Goal: Task Accomplishment & Management: Complete application form

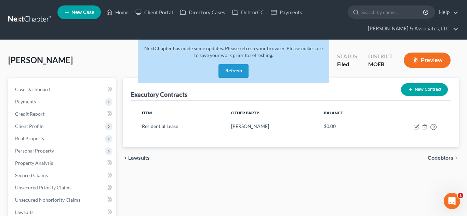
click at [230, 71] on button "Refresh" at bounding box center [233, 71] width 30 height 14
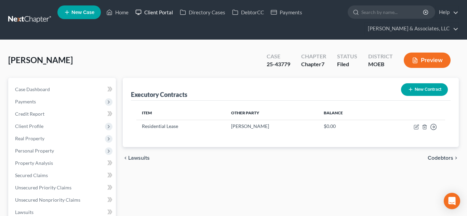
click at [157, 12] on link "Client Portal" at bounding box center [154, 12] width 44 height 12
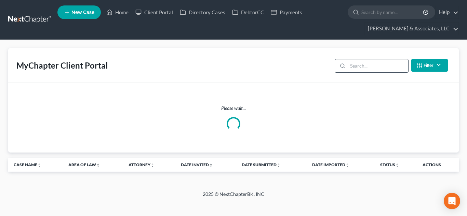
click at [365, 67] on input "search" at bounding box center [378, 65] width 61 height 13
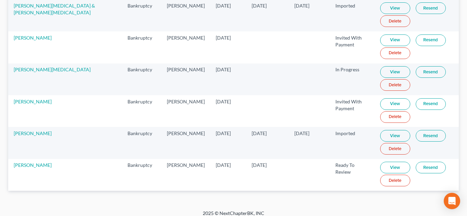
scroll to position [238, 0]
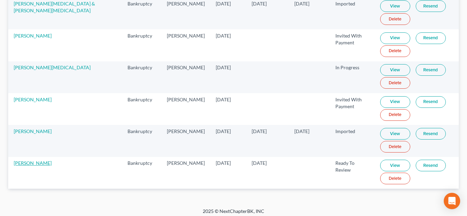
type input "whit"
click at [40, 162] on link "[PERSON_NAME]" at bounding box center [33, 163] width 38 height 6
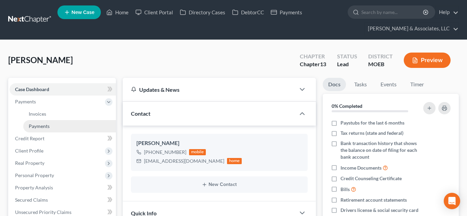
click at [39, 125] on span "Payments" at bounding box center [39, 126] width 21 height 6
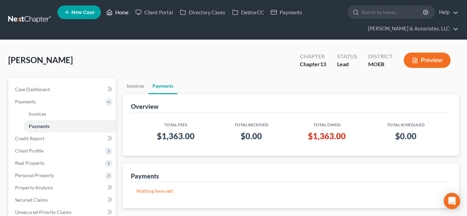
click at [120, 12] on link "Home" at bounding box center [117, 12] width 29 height 12
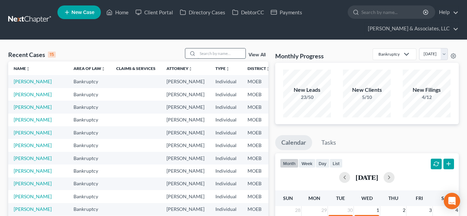
click at [213, 53] on input "search" at bounding box center [222, 54] width 48 height 10
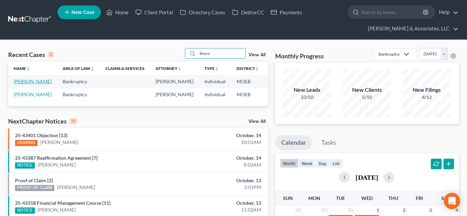
type input "thorn"
click at [26, 84] on link "[PERSON_NAME]" at bounding box center [33, 82] width 38 height 6
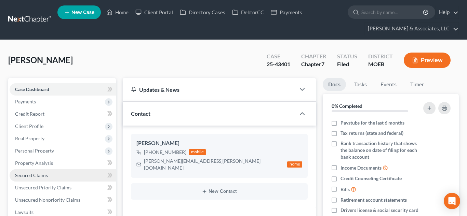
click at [39, 177] on span "Secured Claims" at bounding box center [31, 176] width 33 height 6
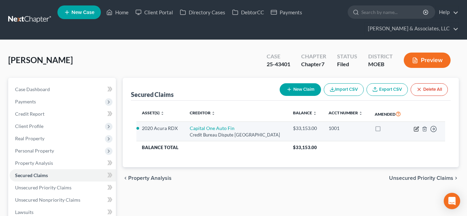
click at [416, 130] on icon "button" at bounding box center [416, 129] width 5 height 5
select select "45"
select select "2"
select select "0"
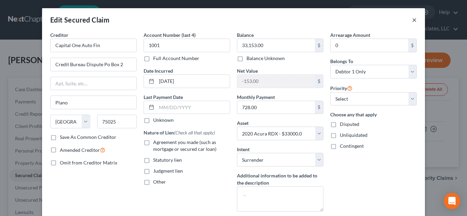
click at [414, 20] on button "×" at bounding box center [414, 20] width 5 height 8
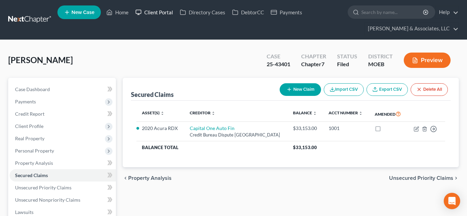
click at [156, 11] on link "Client Portal" at bounding box center [154, 12] width 44 height 12
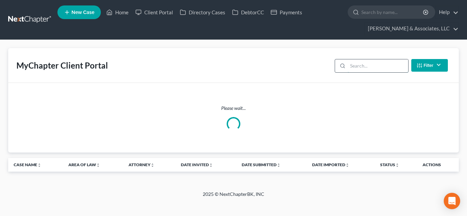
click at [356, 66] on input "search" at bounding box center [378, 65] width 61 height 13
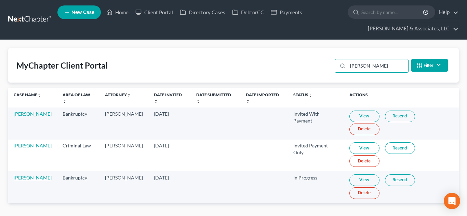
type input "[PERSON_NAME]"
click at [29, 175] on link "[PERSON_NAME]" at bounding box center [33, 178] width 38 height 6
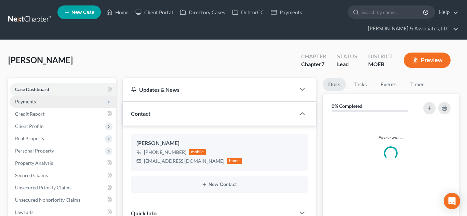
click at [26, 105] on span "Payments" at bounding box center [63, 102] width 106 height 12
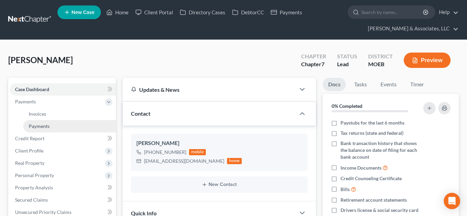
click at [40, 127] on span "Payments" at bounding box center [39, 126] width 21 height 6
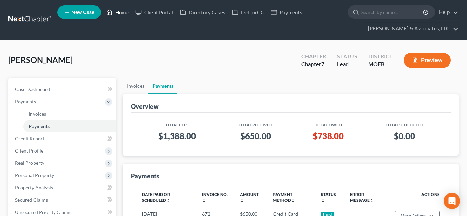
click at [119, 13] on link "Home" at bounding box center [117, 12] width 29 height 12
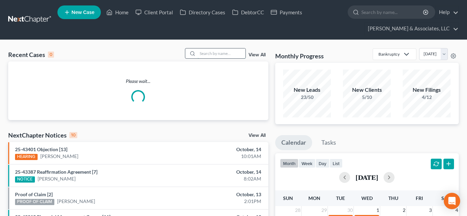
click at [215, 55] on input "search" at bounding box center [222, 54] width 48 height 10
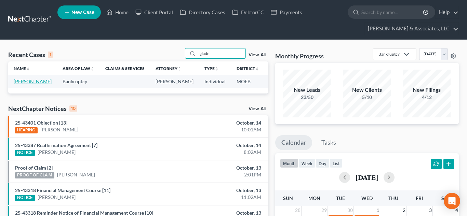
type input "gladn"
click at [16, 83] on link "[PERSON_NAME]" at bounding box center [33, 82] width 38 height 6
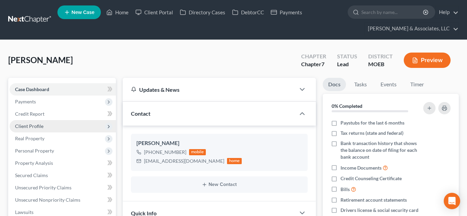
click at [36, 130] on span "Client Profile" at bounding box center [63, 126] width 106 height 12
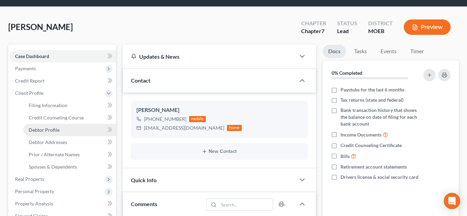
scroll to position [36, 0]
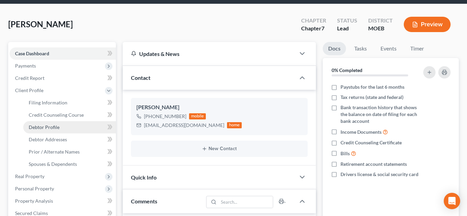
click at [53, 128] on span "Debtor Profile" at bounding box center [44, 127] width 31 height 6
select select "3"
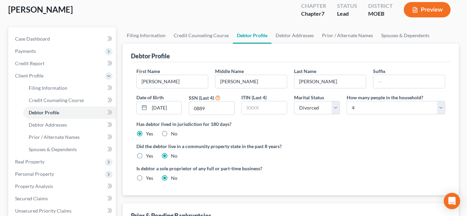
scroll to position [38, 0]
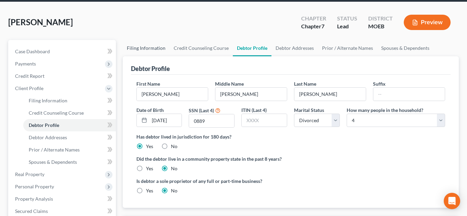
click at [150, 51] on link "Filing Information" at bounding box center [146, 48] width 47 height 16
select select "1"
select select "0"
select select "26"
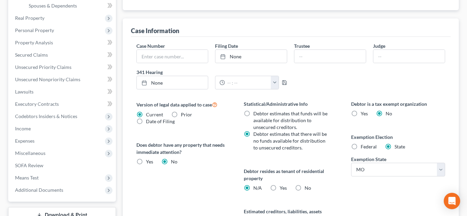
scroll to position [206, 0]
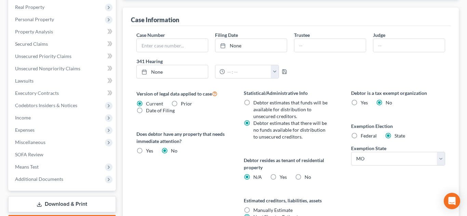
click at [280, 178] on label "Yes Yes" at bounding box center [283, 177] width 7 height 7
click at [282, 178] on input "Yes Yes" at bounding box center [284, 176] width 4 height 4
radio input "true"
radio input "false"
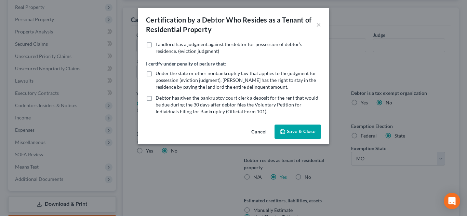
click at [293, 128] on button "Save & Close" at bounding box center [298, 132] width 47 height 14
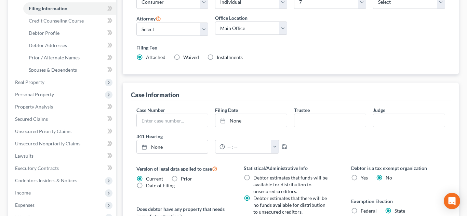
scroll to position [98, 0]
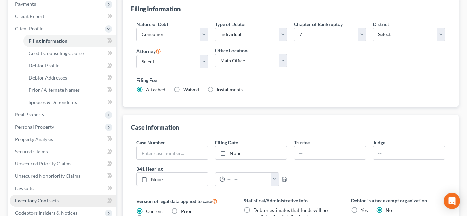
click at [45, 197] on link "Executory Contracts" at bounding box center [63, 201] width 106 height 12
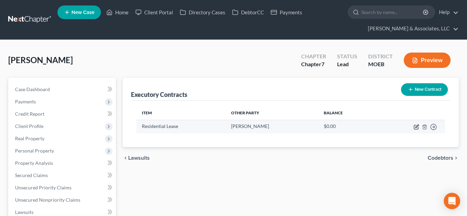
click at [416, 126] on icon "button" at bounding box center [416, 126] width 3 height 3
select select "3"
select select "26"
select select "0"
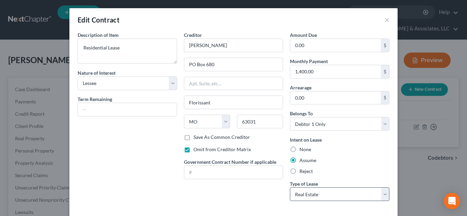
scroll to position [34, 0]
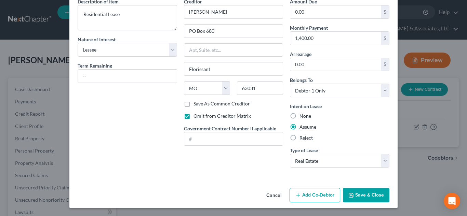
click at [368, 195] on button "Save & Close" at bounding box center [366, 195] width 47 height 14
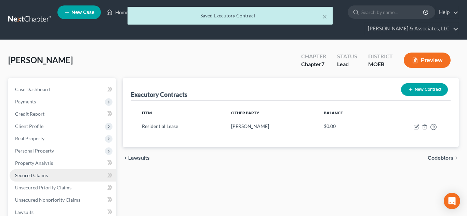
click at [33, 177] on span "Secured Claims" at bounding box center [31, 176] width 33 height 6
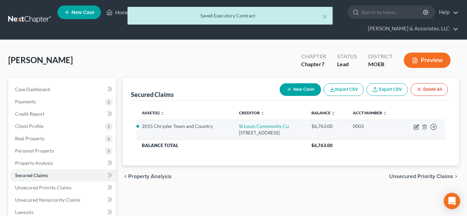
click at [418, 128] on icon "button" at bounding box center [416, 126] width 5 height 5
select select "26"
select select "2"
select select "0"
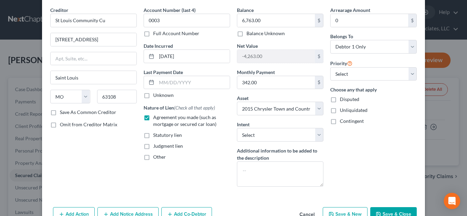
scroll to position [32, 0]
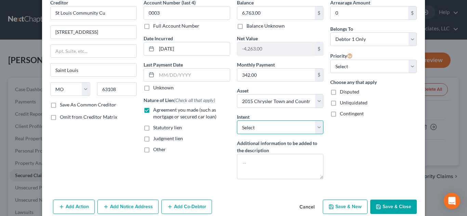
click at [239, 123] on select "Select Surrender Redeem Reaffirm Avoid Other" at bounding box center [280, 128] width 87 height 14
select select "2"
click at [237, 121] on select "Select Surrender Redeem Reaffirm Avoid Other" at bounding box center [280, 128] width 87 height 14
click at [390, 211] on button "Save & Close" at bounding box center [393, 207] width 47 height 14
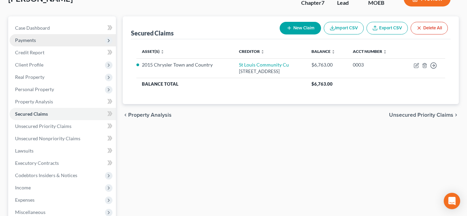
scroll to position [70, 0]
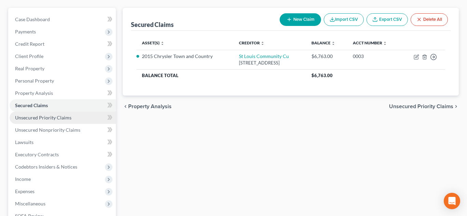
click at [63, 119] on span "Unsecured Priority Claims" at bounding box center [43, 118] width 56 height 6
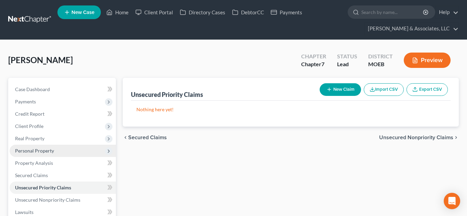
click at [26, 149] on span "Personal Property" at bounding box center [34, 151] width 39 height 6
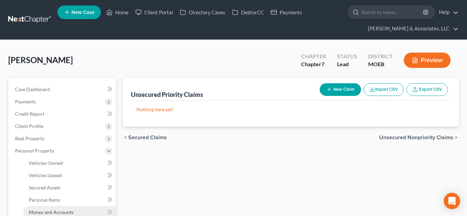
click at [61, 211] on span "Money and Accounts" at bounding box center [51, 213] width 45 height 6
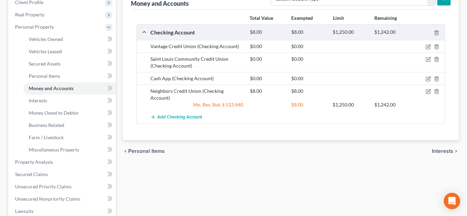
scroll to position [125, 0]
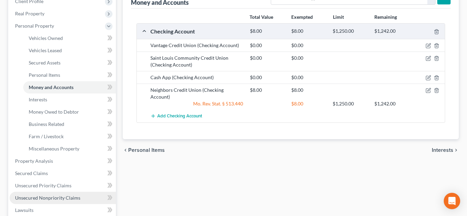
click at [72, 200] on span "Unsecured Nonpriority Claims" at bounding box center [47, 198] width 65 height 6
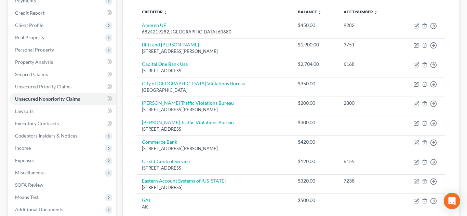
scroll to position [104, 0]
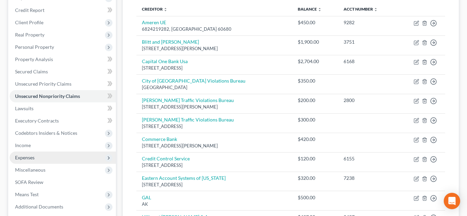
click at [42, 157] on span "Expenses" at bounding box center [63, 158] width 106 height 12
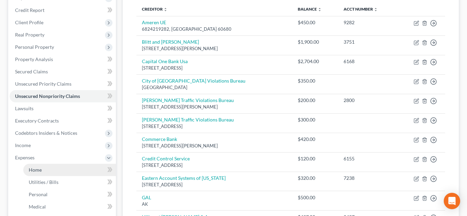
click at [45, 168] on link "Home" at bounding box center [69, 170] width 93 height 12
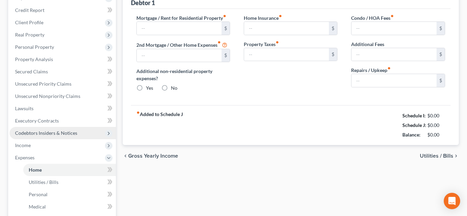
type input "1,400.00"
type input "0.00"
radio input "true"
type input "0.00"
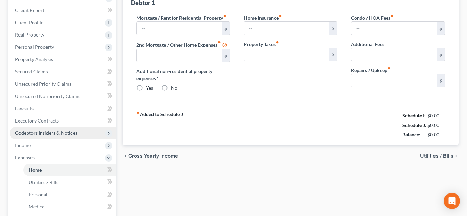
type input "0.00"
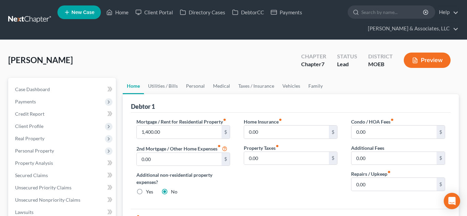
scroll to position [97, 0]
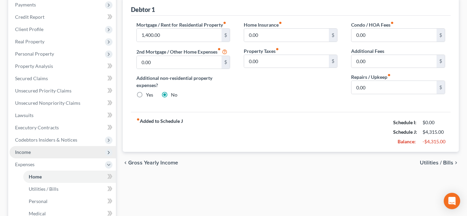
click at [30, 156] on span "Income" at bounding box center [63, 152] width 106 height 12
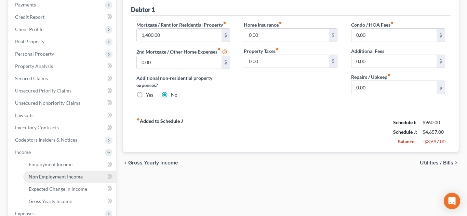
click at [52, 178] on span "Non Employment Income" at bounding box center [56, 177] width 54 height 6
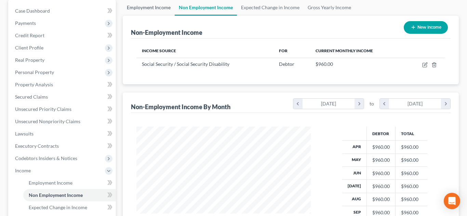
scroll to position [80, 0]
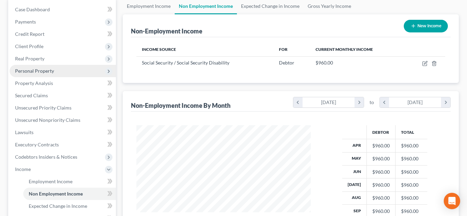
click at [46, 69] on span "Personal Property" at bounding box center [34, 71] width 39 height 6
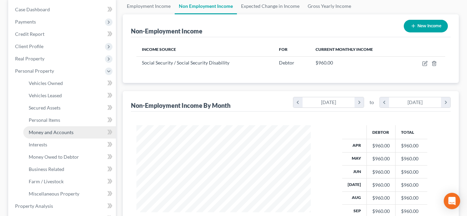
click at [66, 131] on span "Money and Accounts" at bounding box center [51, 133] width 45 height 6
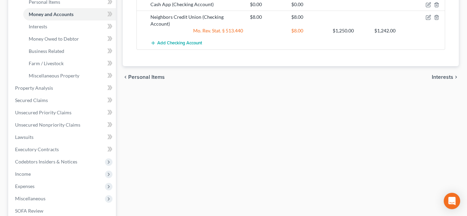
scroll to position [208, 0]
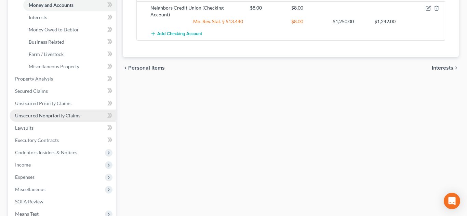
click at [51, 118] on span "Unsecured Nonpriority Claims" at bounding box center [47, 116] width 65 height 6
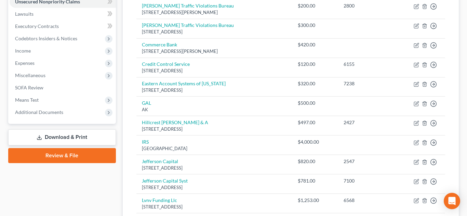
scroll to position [203, 0]
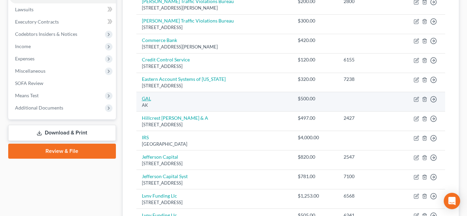
click at [147, 99] on link "GAL" at bounding box center [146, 99] width 9 height 6
select select "1"
select select "12"
select select "0"
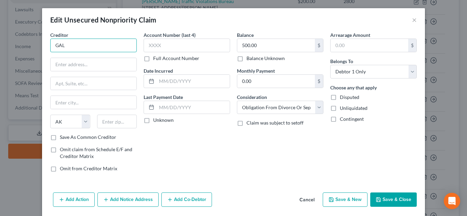
click at [106, 49] on input "GAL" at bounding box center [93, 46] width 87 height 14
type input "G"
paste input "[PERSON_NAME]"
type input "[PERSON_NAME]"
paste input "[STREET_ADDRESS][PERSON_NAME]"
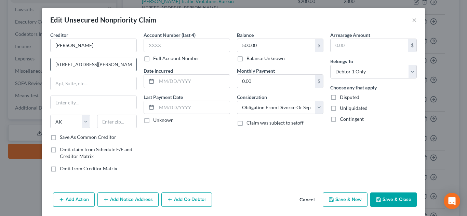
type input "[STREET_ADDRESS][PERSON_NAME]"
type input "63126"
type input "Saint Louis"
select select "26"
click at [384, 200] on button "Save & Close" at bounding box center [393, 200] width 47 height 14
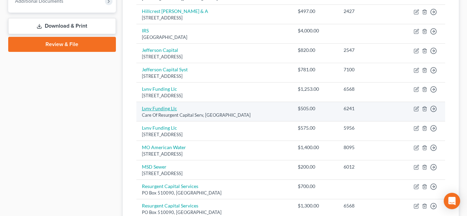
scroll to position [309, 0]
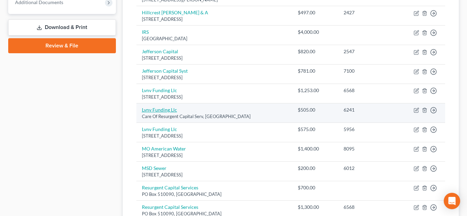
click at [157, 107] on link "Lvnv Funding Llc" at bounding box center [159, 110] width 35 height 6
select select "42"
select select "1"
select select "0"
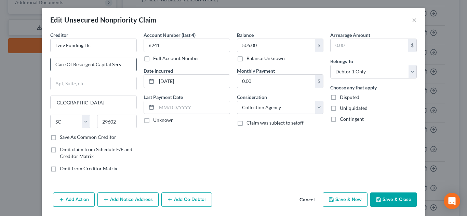
click at [128, 64] on input "Care Of Resurgent Capital Serv" at bounding box center [94, 64] width 86 height 13
click at [118, 82] on input "text" at bounding box center [94, 83] width 86 height 13
type input "PO Box 1269"
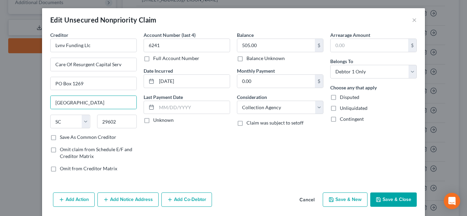
click at [393, 204] on button "Save & Close" at bounding box center [393, 200] width 47 height 14
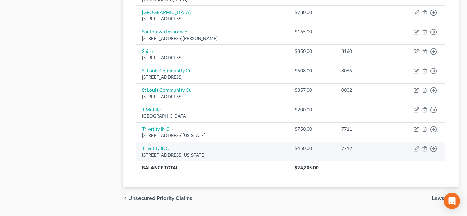
scroll to position [546, 0]
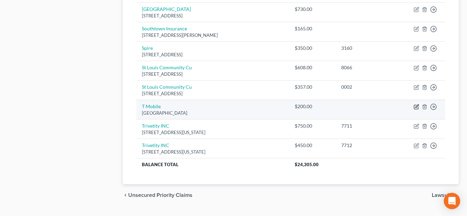
click at [416, 109] on icon "button" at bounding box center [416, 106] width 5 height 5
select select "26"
select select "0"
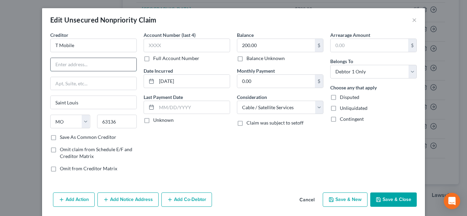
click at [115, 60] on input "text" at bounding box center [94, 64] width 86 height 13
paste input "[STREET_ADDRESS]"
type input "[STREET_ADDRESS]"
type input "63034"
type input "Florissant"
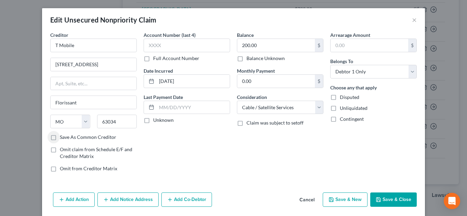
click at [351, 206] on button "Save & New" at bounding box center [345, 200] width 45 height 14
select select "0"
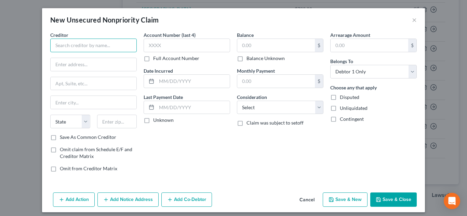
click at [120, 46] on input "text" at bounding box center [93, 46] width 87 height 14
type input "Cricket Wireless"
paste input "[GEOGRAPHIC_DATA]"
type input "[GEOGRAPHIC_DATA]"
type input "63136"
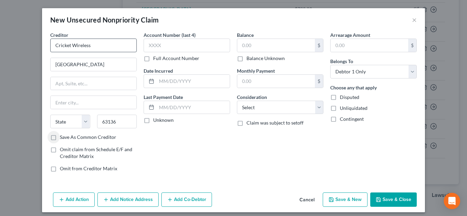
type input "Saint Louis"
select select "26"
click at [271, 47] on input "text" at bounding box center [276, 45] width 78 height 13
type input "200"
click at [388, 202] on button "Save & Close" at bounding box center [393, 200] width 47 height 14
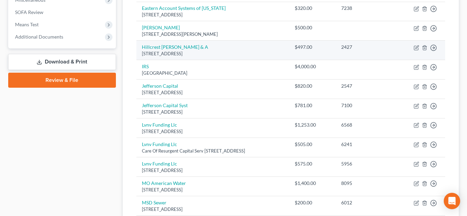
scroll to position [0, 0]
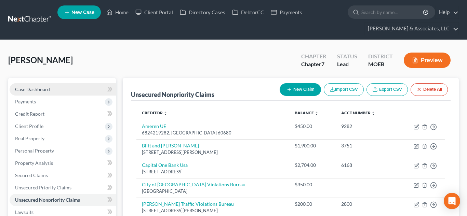
click at [51, 89] on link "Case Dashboard" at bounding box center [63, 89] width 106 height 12
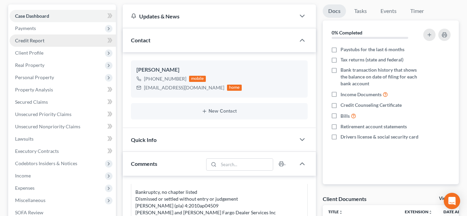
scroll to position [72, 0]
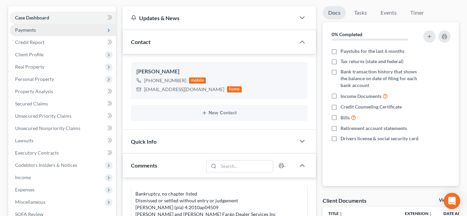
click at [27, 29] on span "Payments" at bounding box center [25, 30] width 21 height 6
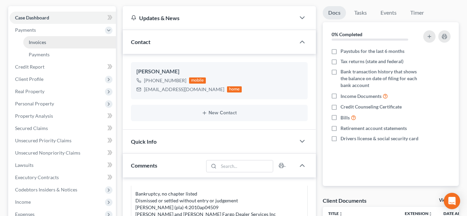
click at [39, 42] on span "Invoices" at bounding box center [37, 42] width 17 height 6
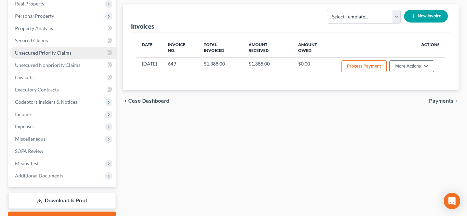
scroll to position [168, 0]
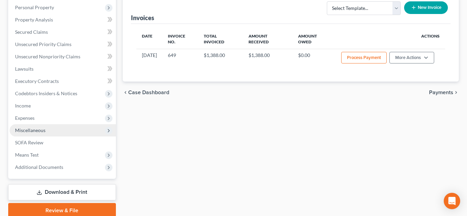
click at [28, 129] on span "Miscellaneous" at bounding box center [30, 131] width 30 height 6
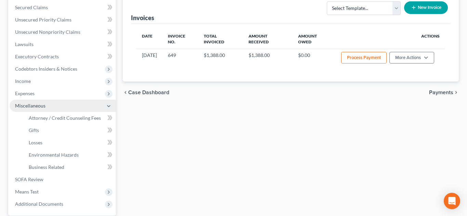
scroll to position [144, 0]
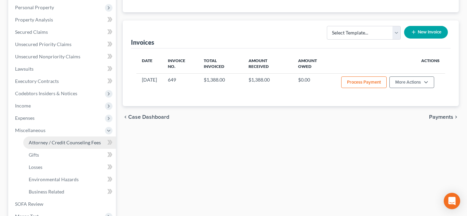
click at [46, 144] on span "Attorney / Credit Counseling Fees" at bounding box center [65, 143] width 72 height 6
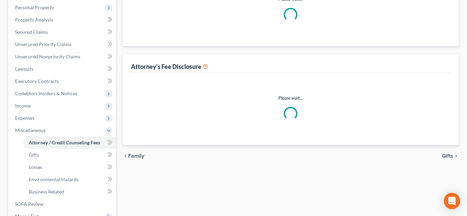
select select "0"
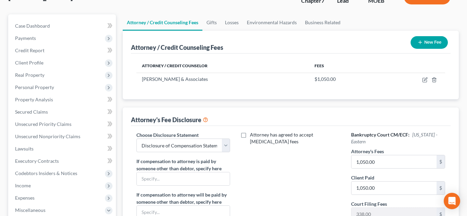
scroll to position [54, 0]
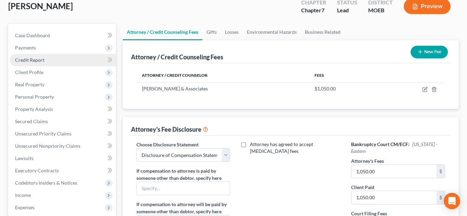
click at [31, 61] on span "Credit Report" at bounding box center [29, 60] width 29 height 6
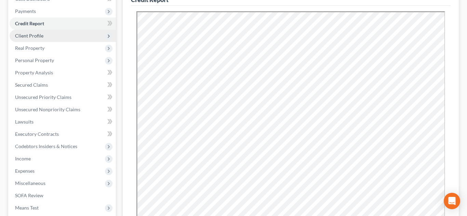
click at [27, 35] on span "Client Profile" at bounding box center [29, 36] width 28 height 6
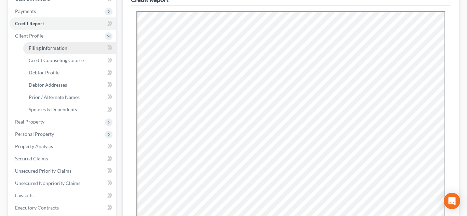
click at [35, 49] on span "Filing Information" at bounding box center [48, 48] width 39 height 6
select select "1"
select select "0"
select select "45"
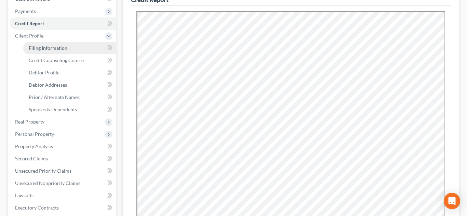
select select "0"
select select "26"
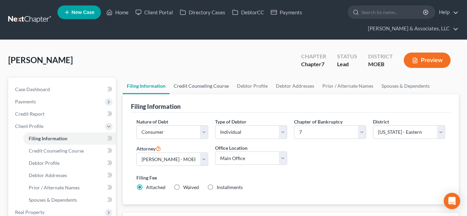
click at [197, 87] on link "Credit Counseling Course" at bounding box center [201, 86] width 63 height 16
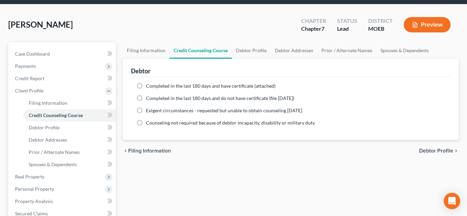
scroll to position [37, 0]
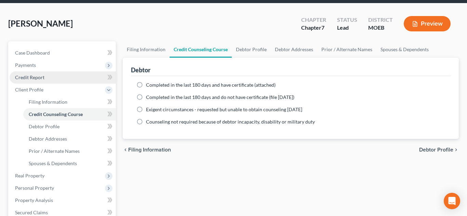
click at [54, 78] on link "Credit Report" at bounding box center [63, 77] width 106 height 12
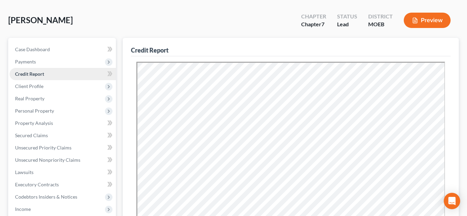
scroll to position [45, 0]
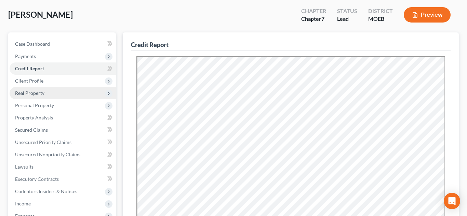
click at [53, 94] on span "Real Property" at bounding box center [63, 93] width 106 height 12
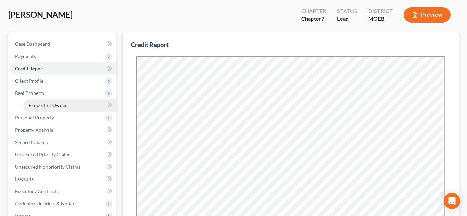
click at [57, 103] on span "Properties Owned" at bounding box center [48, 106] width 39 height 6
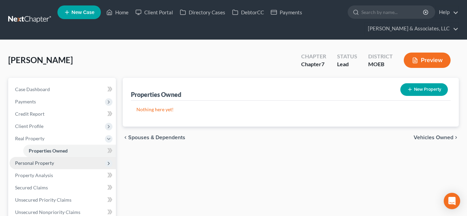
click at [37, 164] on span "Personal Property" at bounding box center [34, 163] width 39 height 6
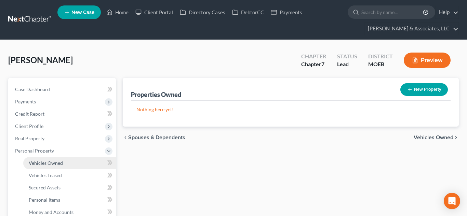
click at [43, 162] on span "Vehicles Owned" at bounding box center [46, 163] width 34 height 6
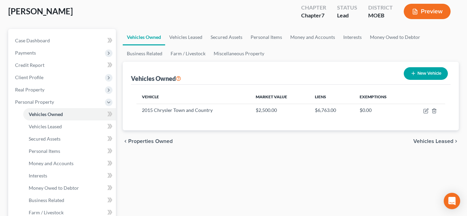
scroll to position [57, 0]
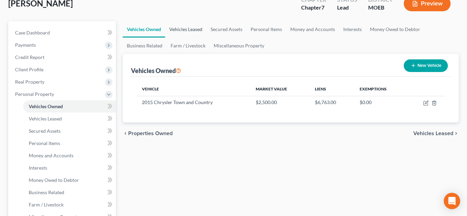
click at [185, 24] on link "Vehicles Leased" at bounding box center [185, 29] width 41 height 16
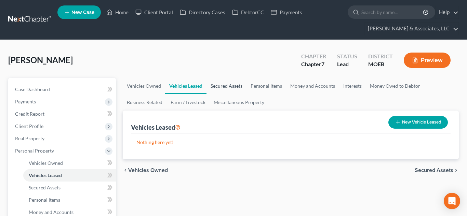
click at [227, 84] on link "Secured Assets" at bounding box center [227, 86] width 40 height 16
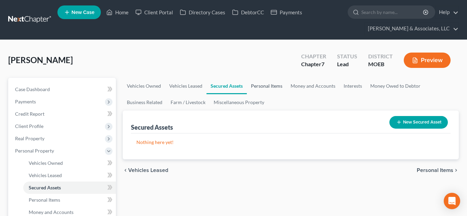
click at [267, 89] on link "Personal Items" at bounding box center [267, 86] width 40 height 16
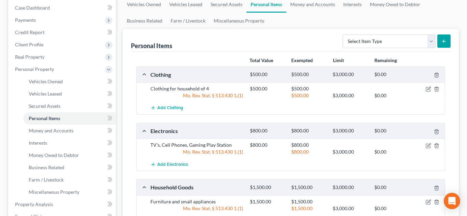
scroll to position [79, 0]
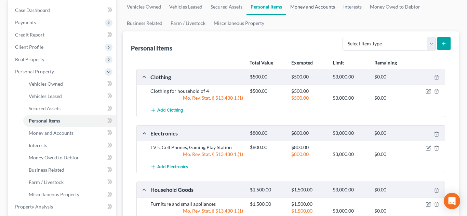
click at [315, 2] on link "Money and Accounts" at bounding box center [312, 7] width 53 height 16
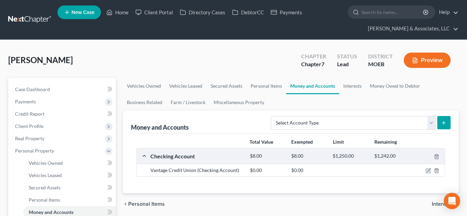
scroll to position [56, 0]
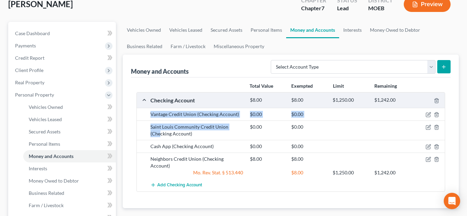
drag, startPoint x: 151, startPoint y: 115, endPoint x: 161, endPoint y: 137, distance: 24.5
click at [161, 137] on div "Vantage Credit Union (Checking Account) $0.00 $0.00 Saint Louis Community Credi…" at bounding box center [291, 150] width 308 height 84
click at [151, 116] on div "Vantage Credit Union (Checking Account)" at bounding box center [197, 114] width 100 height 7
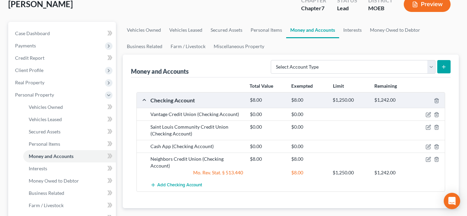
click at [151, 116] on div "Vantage Credit Union (Checking Account)" at bounding box center [197, 114] width 100 height 7
click at [347, 33] on link "Interests" at bounding box center [352, 30] width 27 height 16
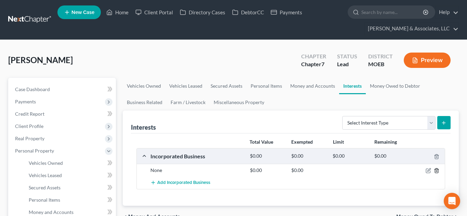
click at [437, 171] on line "button" at bounding box center [437, 171] width 0 height 1
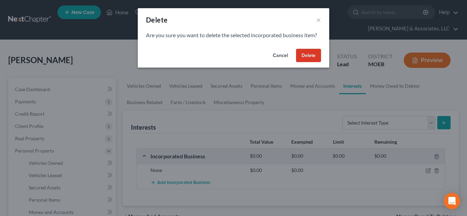
click at [307, 54] on button "Delete" at bounding box center [308, 56] width 25 height 14
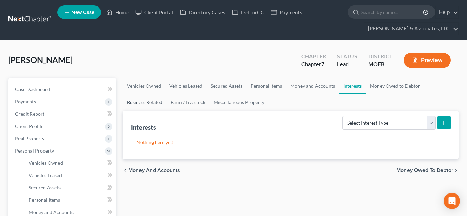
click at [156, 102] on link "Business Related" at bounding box center [145, 102] width 44 height 16
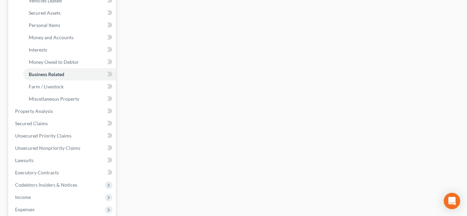
scroll to position [182, 0]
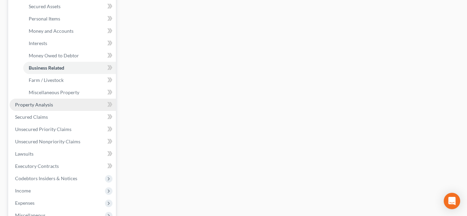
click at [38, 107] on span "Property Analysis" at bounding box center [34, 105] width 38 height 6
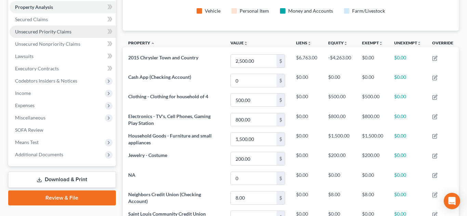
click at [29, 34] on span "Unsecured Priority Claims" at bounding box center [43, 32] width 56 height 6
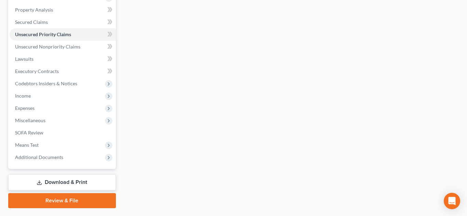
scroll to position [162, 0]
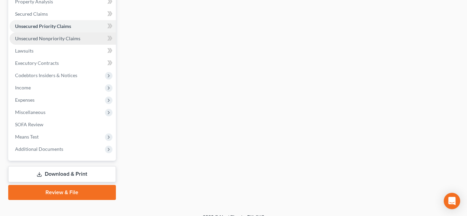
click at [25, 38] on span "Unsecured Nonpriority Claims" at bounding box center [47, 39] width 65 height 6
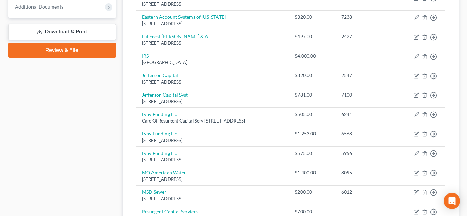
scroll to position [309, 0]
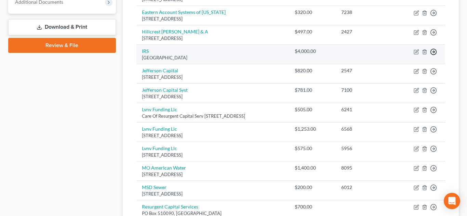
click at [433, 52] on line "button" at bounding box center [434, 52] width 2 height 0
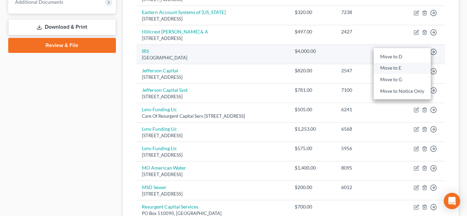
click at [396, 66] on link "Move to E" at bounding box center [402, 69] width 57 height 12
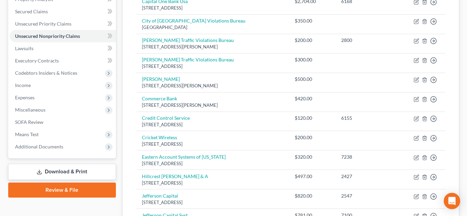
scroll to position [164, 0]
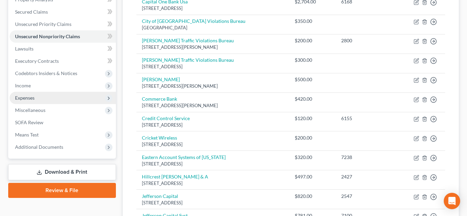
click at [27, 96] on span "Expenses" at bounding box center [24, 98] width 19 height 6
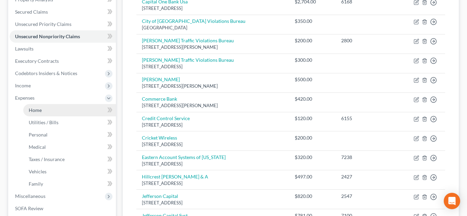
click at [45, 108] on link "Home" at bounding box center [69, 110] width 93 height 12
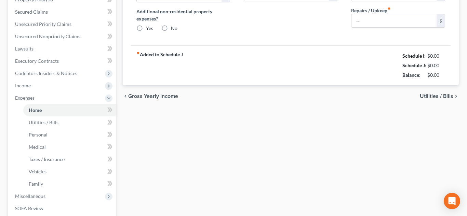
type input "1,400.00"
type input "0.00"
radio input "true"
type input "0.00"
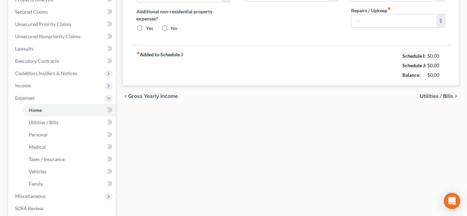
type input "0.00"
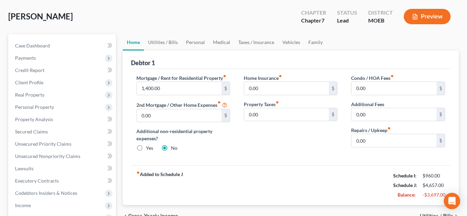
scroll to position [43, 0]
click at [160, 45] on link "Utilities / Bills" at bounding box center [163, 43] width 38 height 16
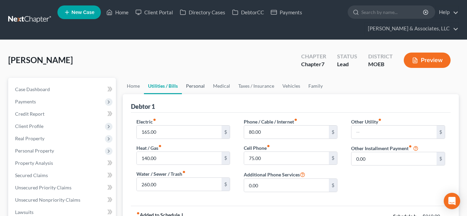
click at [199, 84] on link "Personal" at bounding box center [195, 86] width 27 height 16
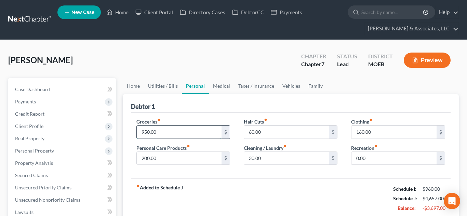
click at [210, 133] on input "950.00" at bounding box center [179, 132] width 85 height 13
type input "400.00"
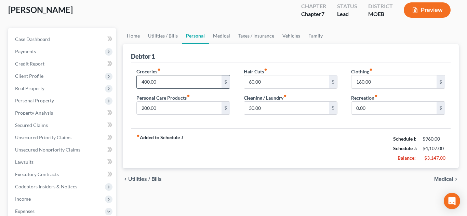
scroll to position [53, 0]
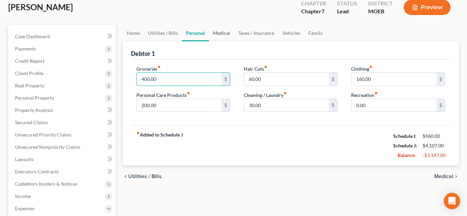
click at [221, 37] on link "Medical" at bounding box center [221, 33] width 25 height 16
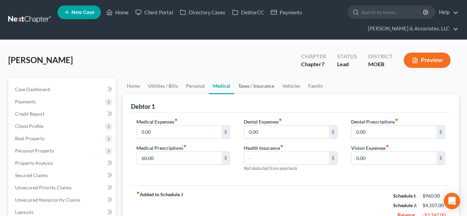
click at [247, 89] on link "Taxes / Insurance" at bounding box center [256, 86] width 44 height 16
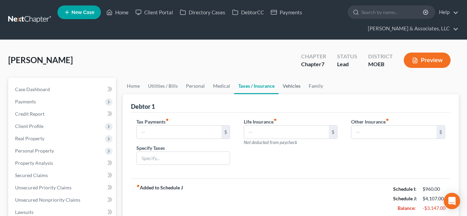
click at [288, 90] on link "Vehicles" at bounding box center [292, 86] width 26 height 16
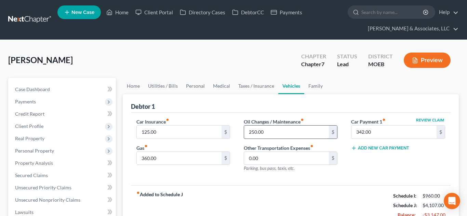
click at [281, 135] on input "250.00" at bounding box center [286, 132] width 85 height 13
type input "25.00"
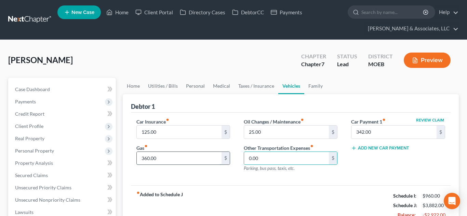
click at [175, 161] on input "360.00" at bounding box center [179, 158] width 85 height 13
type input "160.00"
click at [313, 89] on link "Family" at bounding box center [315, 86] width 23 height 16
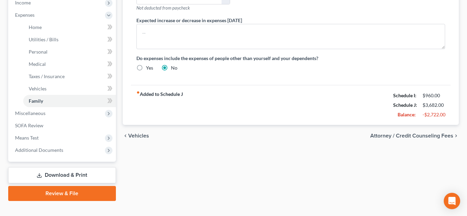
scroll to position [256, 0]
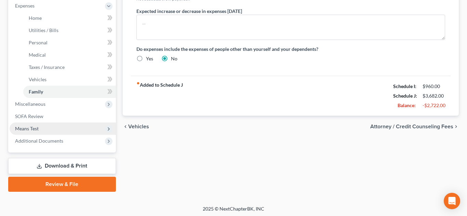
click at [27, 129] on span "Means Test" at bounding box center [27, 129] width 24 height 6
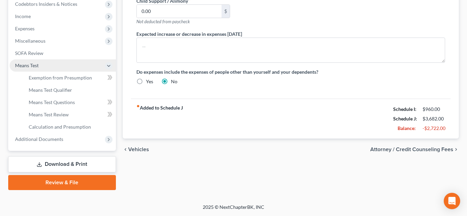
scroll to position [233, 0]
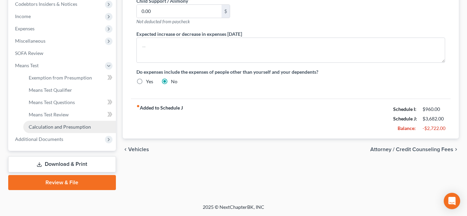
click at [52, 128] on span "Calculation and Presumption" at bounding box center [60, 127] width 62 height 6
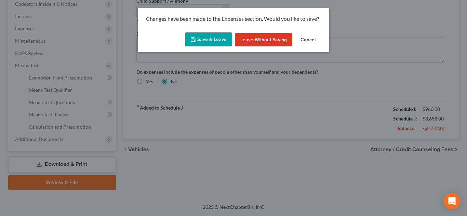
click at [217, 38] on button "Save & Leave" at bounding box center [208, 39] width 47 height 14
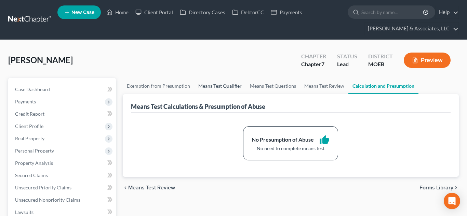
click at [206, 85] on link "Means Test Qualifier" at bounding box center [220, 86] width 52 height 16
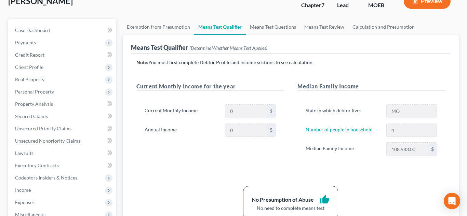
scroll to position [61, 0]
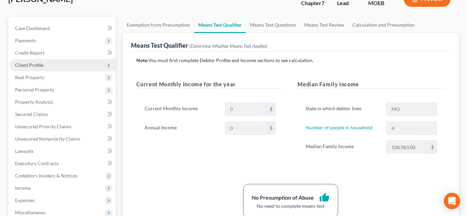
click at [44, 63] on span "Client Profile" at bounding box center [63, 65] width 106 height 12
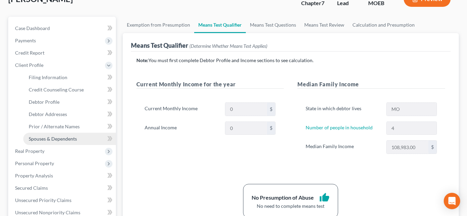
click at [65, 136] on span "Spouses & Dependents" at bounding box center [53, 139] width 48 height 6
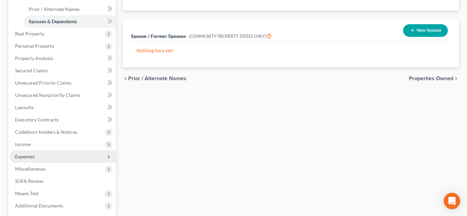
scroll to position [181, 0]
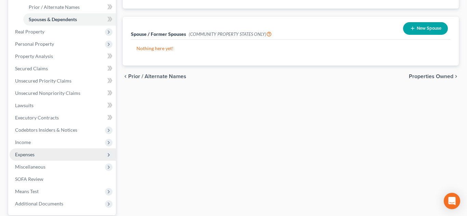
click at [33, 155] on span "Expenses" at bounding box center [24, 155] width 19 height 6
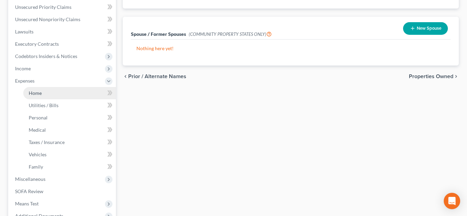
click at [69, 94] on link "Home" at bounding box center [69, 93] width 93 height 12
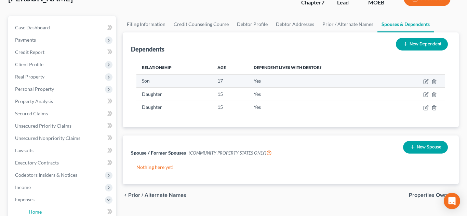
scroll to position [46, 0]
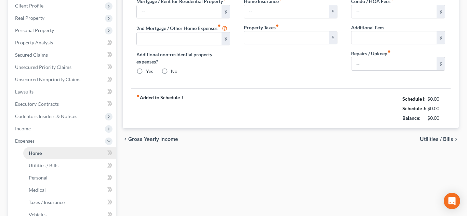
scroll to position [76, 0]
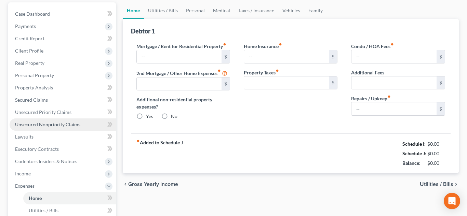
type input "1,400.00"
type input "0.00"
radio input "true"
type input "0.00"
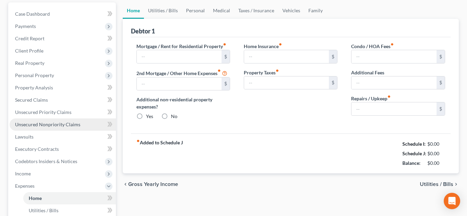
type input "0.00"
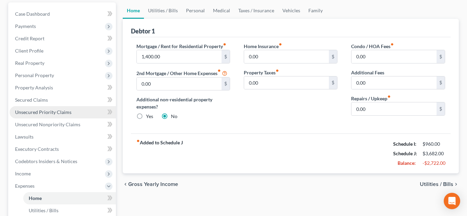
scroll to position [0, 0]
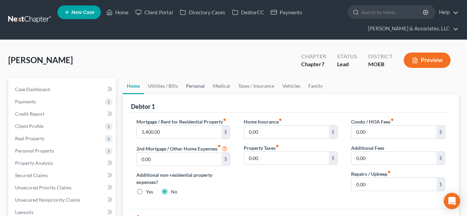
click at [192, 87] on link "Personal" at bounding box center [195, 86] width 27 height 16
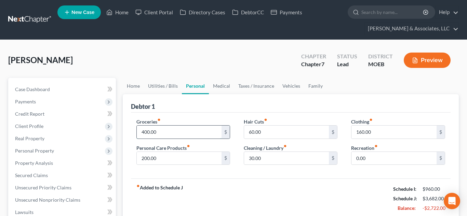
click at [147, 131] on input "400.00" at bounding box center [179, 132] width 85 height 13
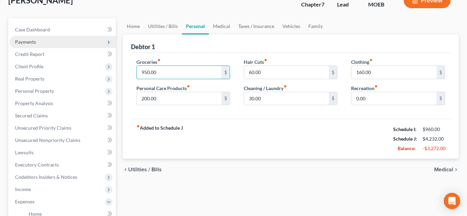
scroll to position [61, 0]
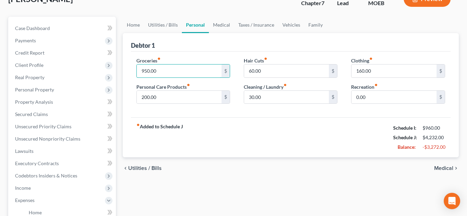
type input "950.00"
click at [34, 64] on span "Client Profile" at bounding box center [29, 65] width 28 height 6
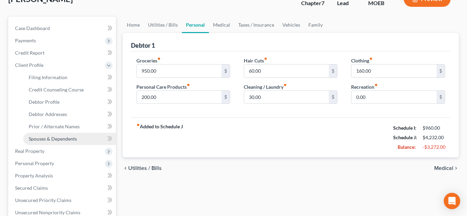
click at [64, 140] on span "Spouses & Dependents" at bounding box center [53, 139] width 48 height 6
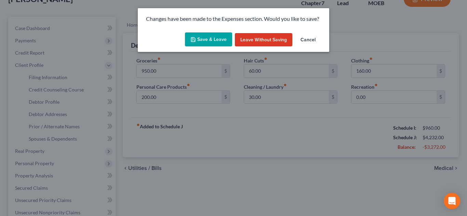
click at [214, 37] on button "Save & Leave" at bounding box center [208, 39] width 47 height 14
